Goal: Check status: Check status

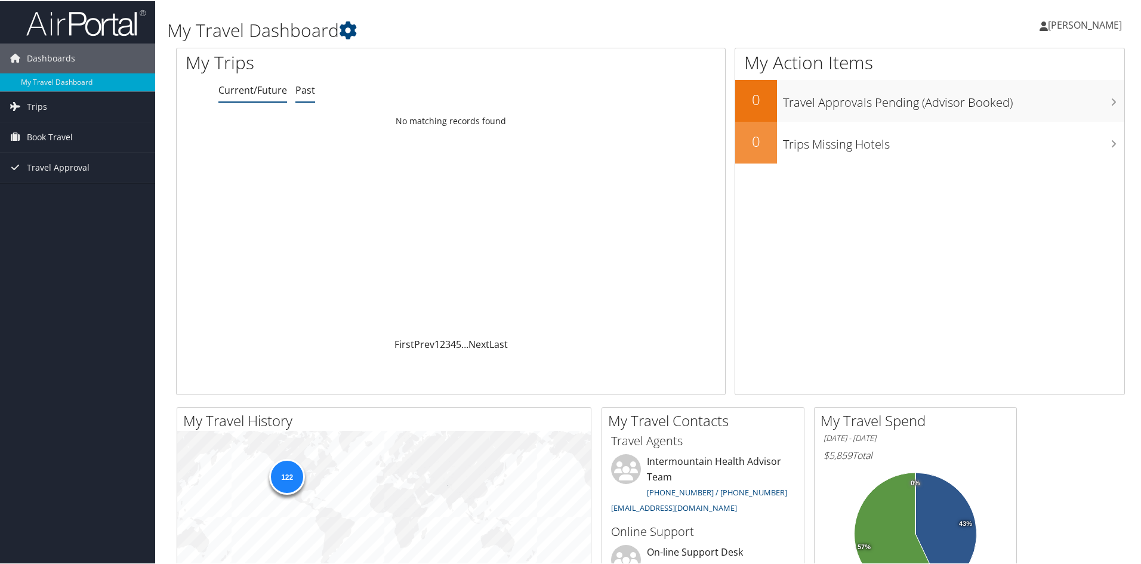
click at [309, 87] on link "Past" at bounding box center [305, 88] width 20 height 13
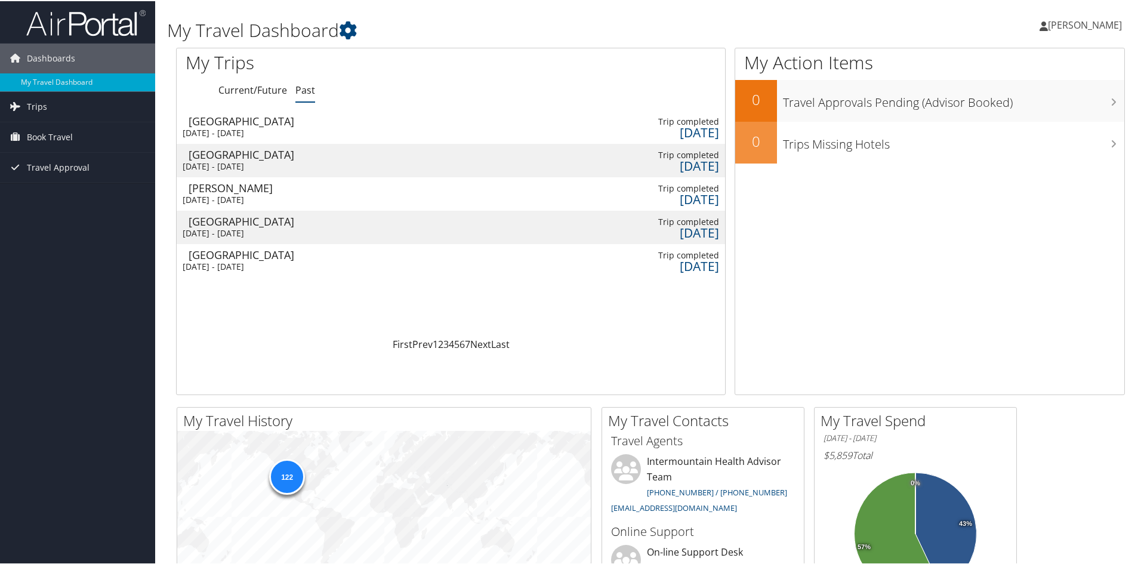
click at [277, 227] on div "[DATE] - [DATE]" at bounding box center [246, 232] width 127 height 11
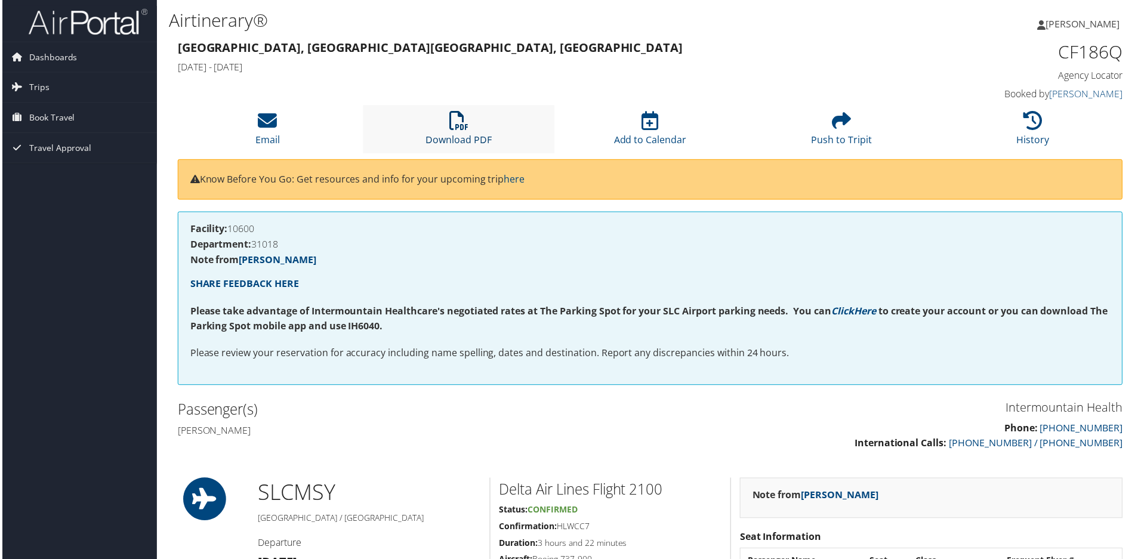
click at [455, 119] on icon at bounding box center [458, 121] width 19 height 19
